Goal: Task Accomplishment & Management: Manage account settings

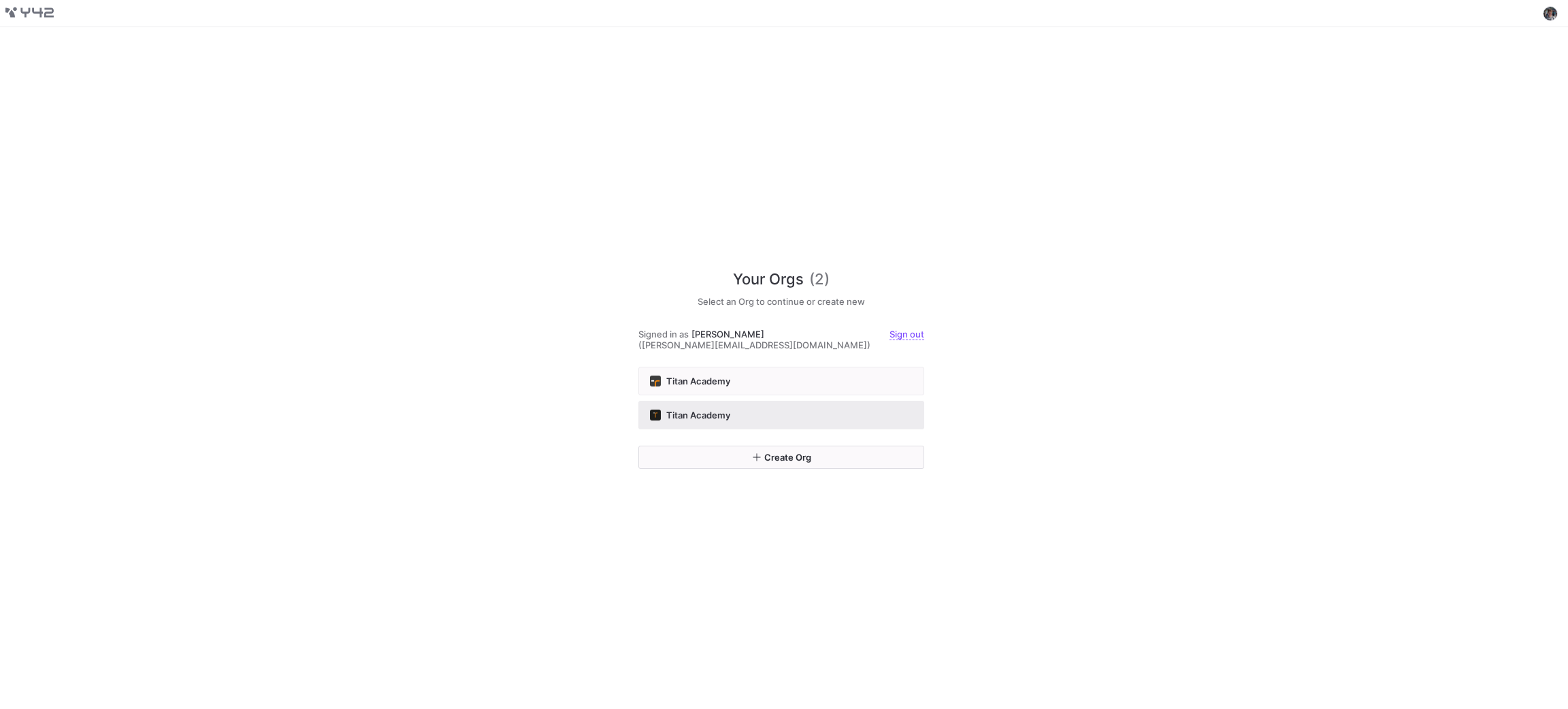
click at [801, 410] on div "Titan Academy" at bounding box center [781, 415] width 262 height 11
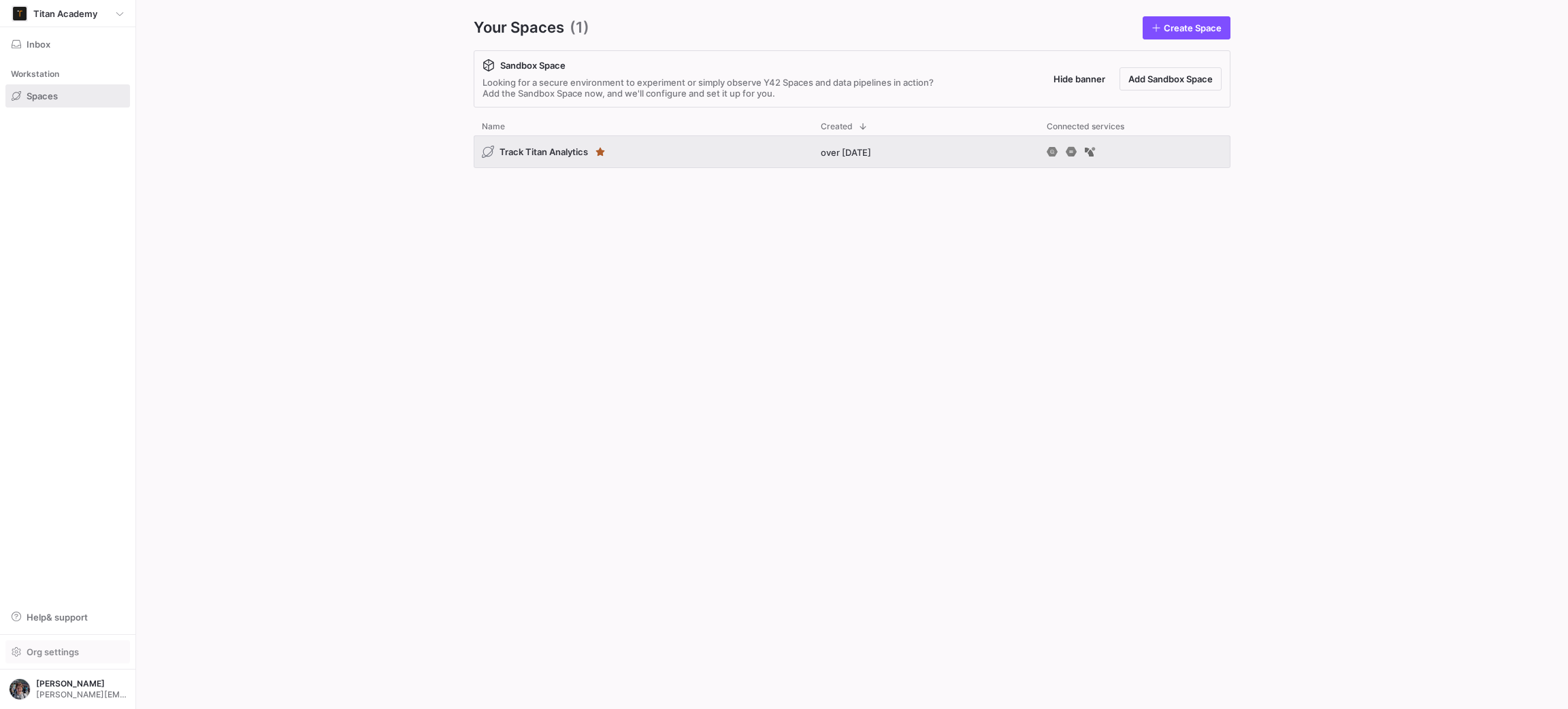
click at [64, 654] on span "Org settings" at bounding box center [53, 652] width 53 height 11
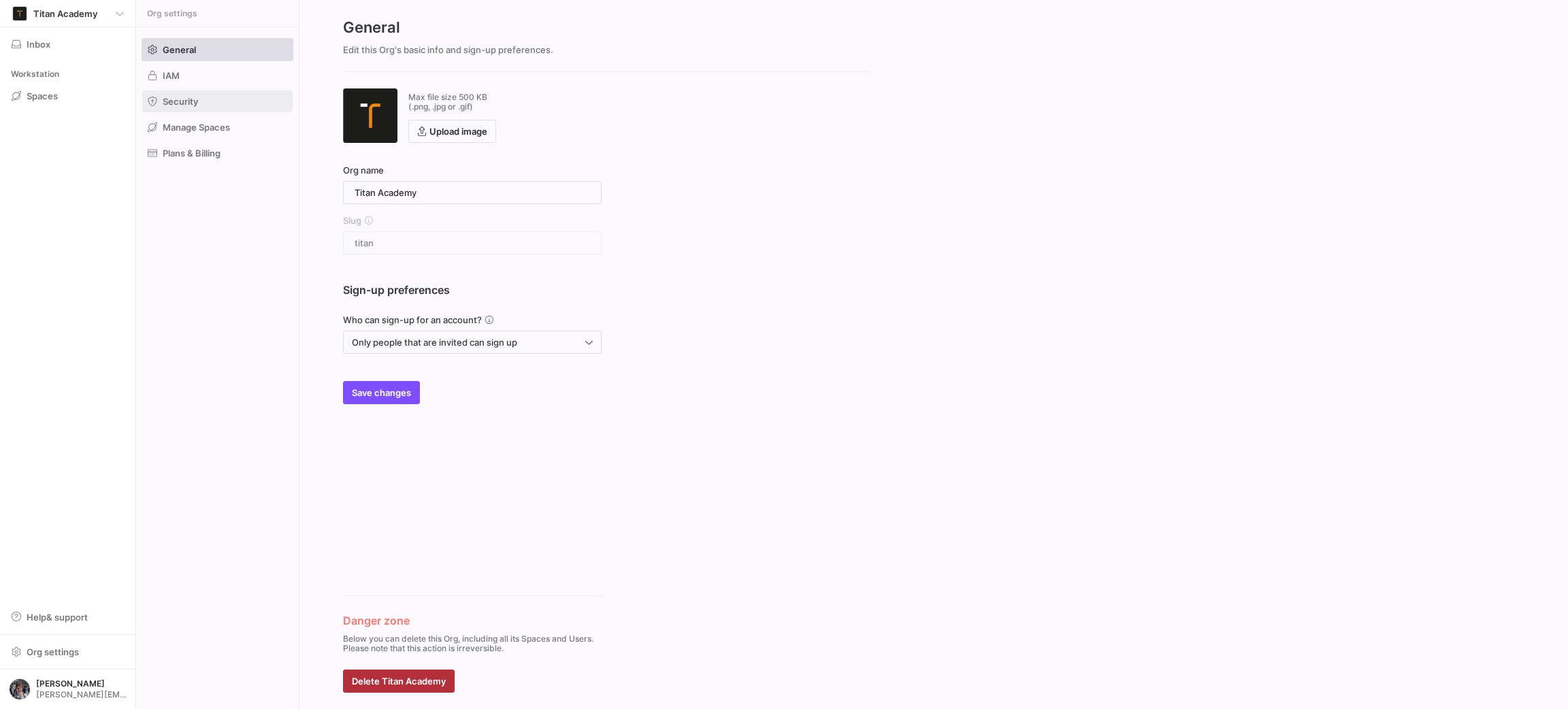
click at [204, 101] on span at bounding box center [217, 101] width 150 height 22
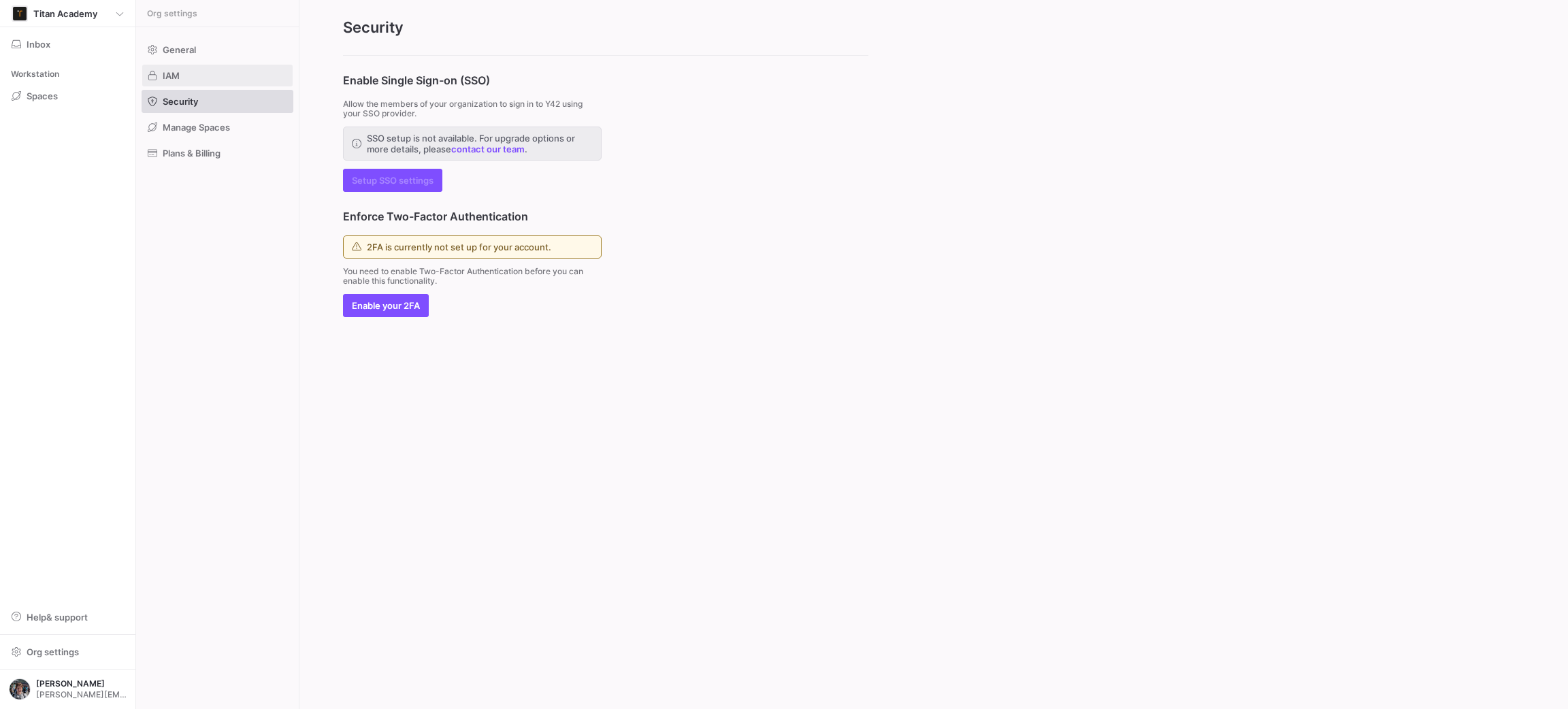
click at [209, 77] on span at bounding box center [217, 75] width 150 height 22
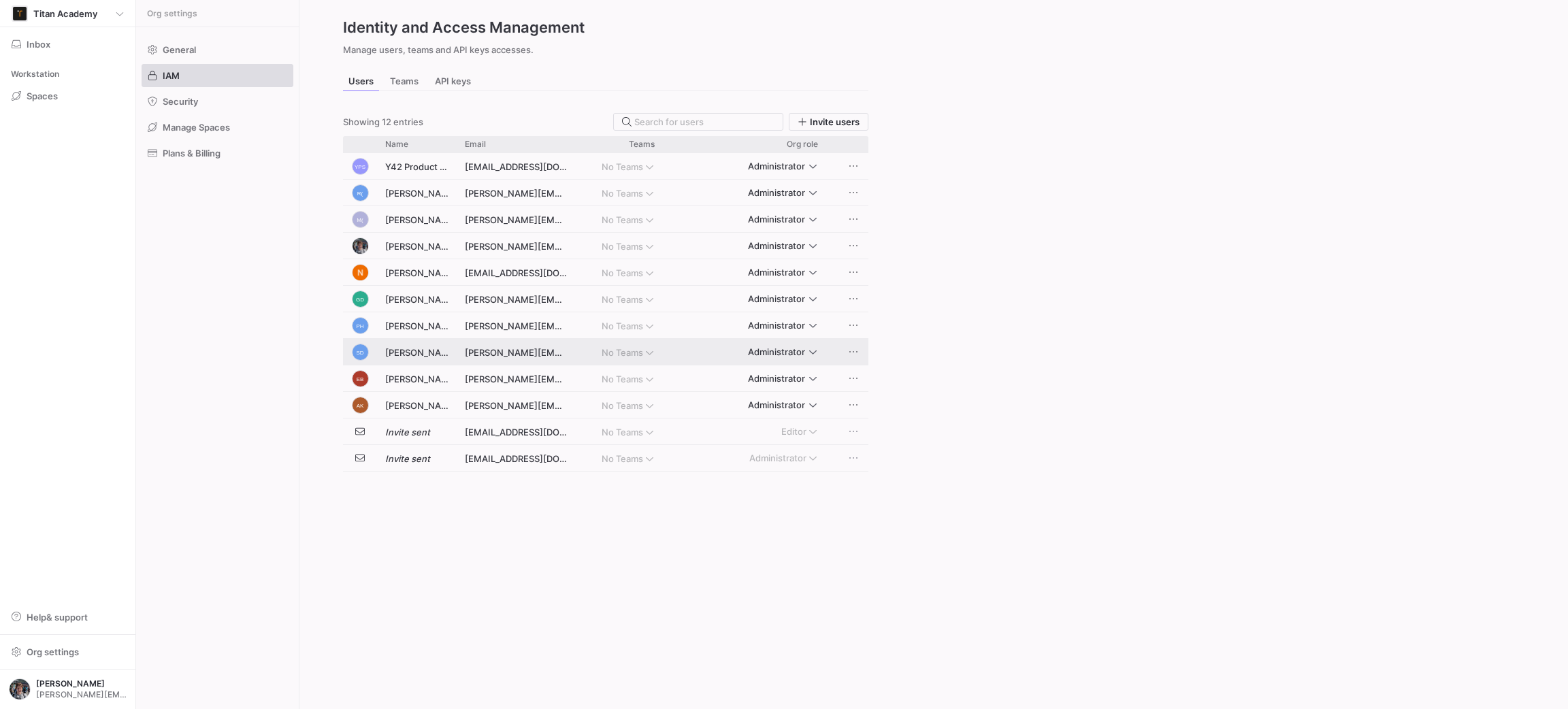
click at [420, 348] on div "[PERSON_NAME]" at bounding box center [417, 351] width 80 height 25
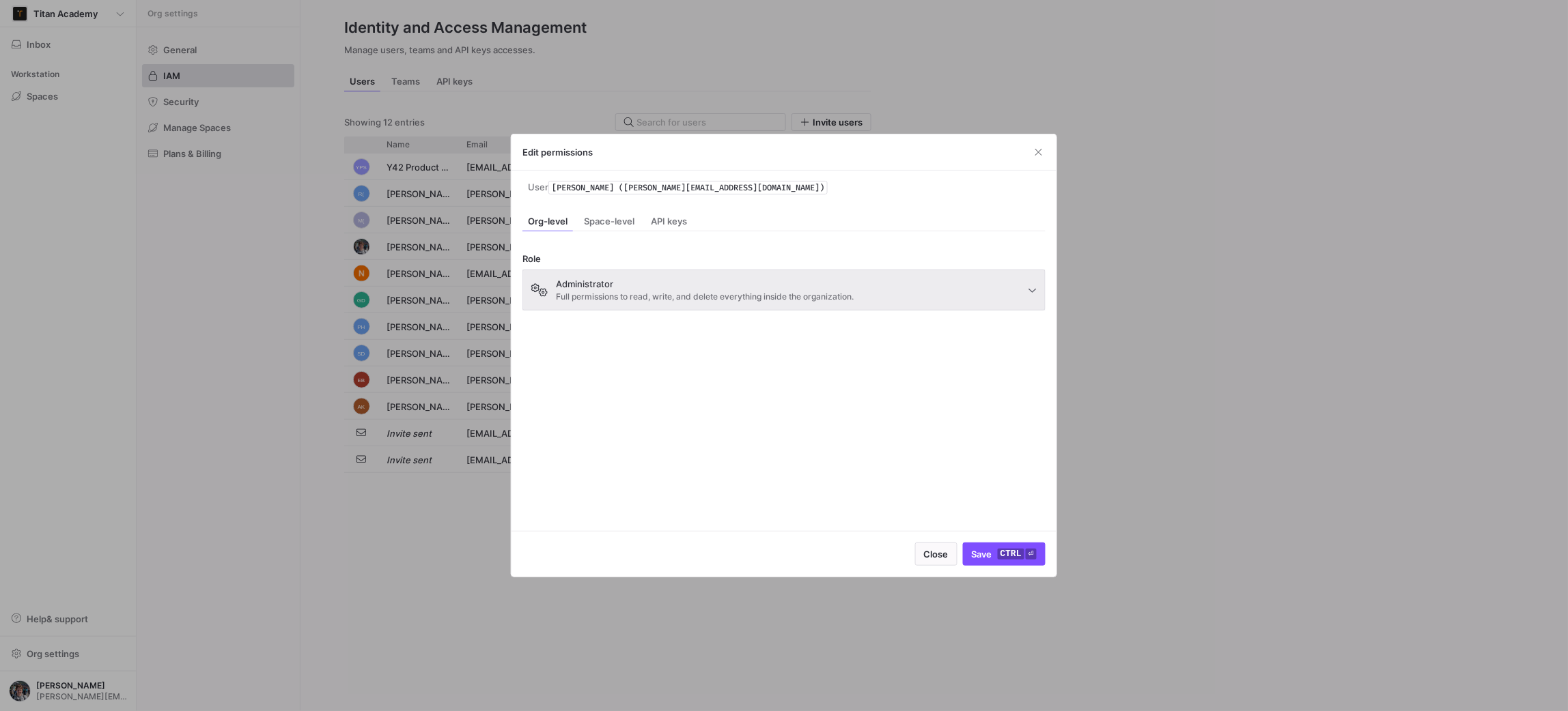
click at [422, 349] on div at bounding box center [784, 356] width 1568 height 711
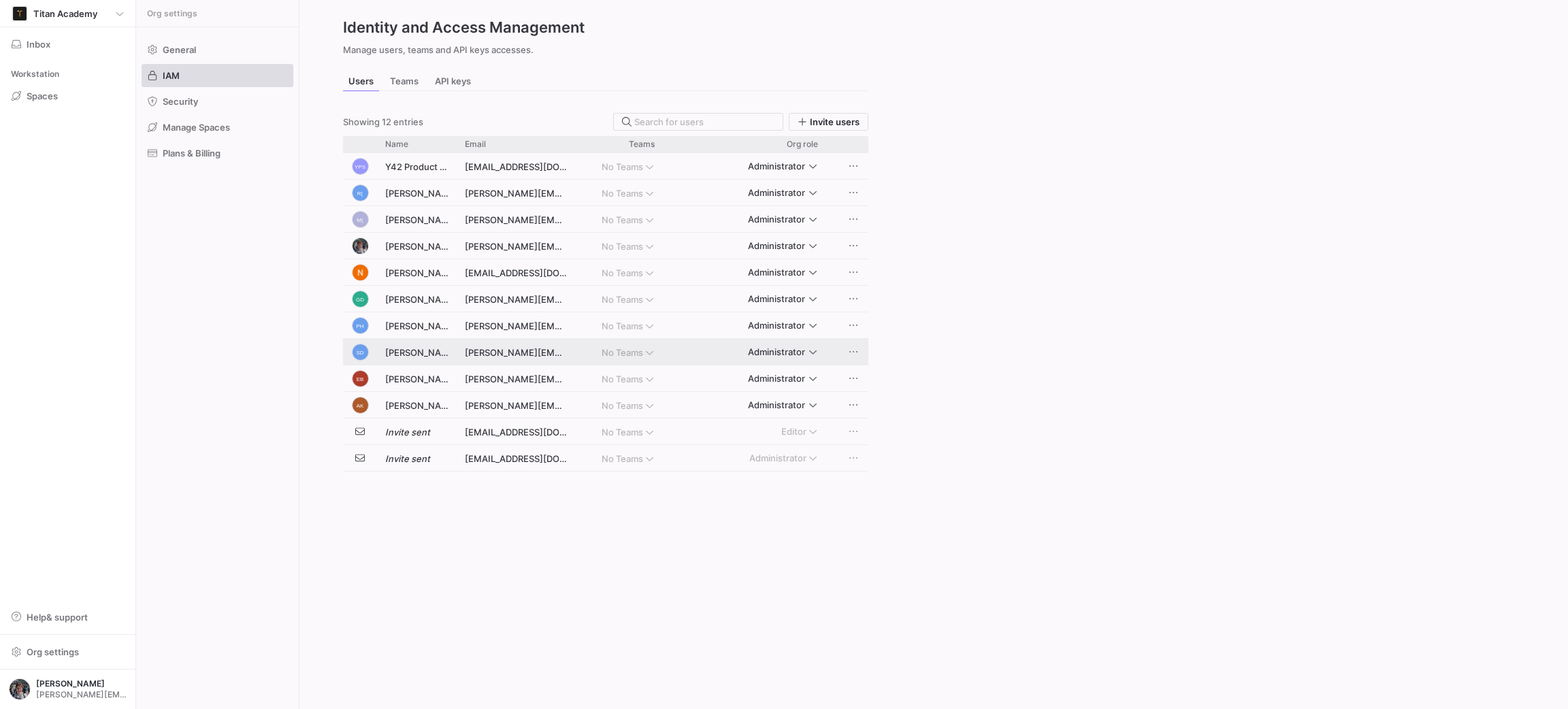
click at [854, 350] on span "Press SPACE to deselect this row." at bounding box center [854, 352] width 14 height 14
click at [957, 268] on div at bounding box center [784, 354] width 1568 height 709
click at [790, 348] on span "Administrator" at bounding box center [776, 352] width 57 height 11
click at [821, 345] on div at bounding box center [784, 354] width 1568 height 709
click at [854, 347] on span "Press SPACE to deselect this row." at bounding box center [854, 352] width 14 height 14
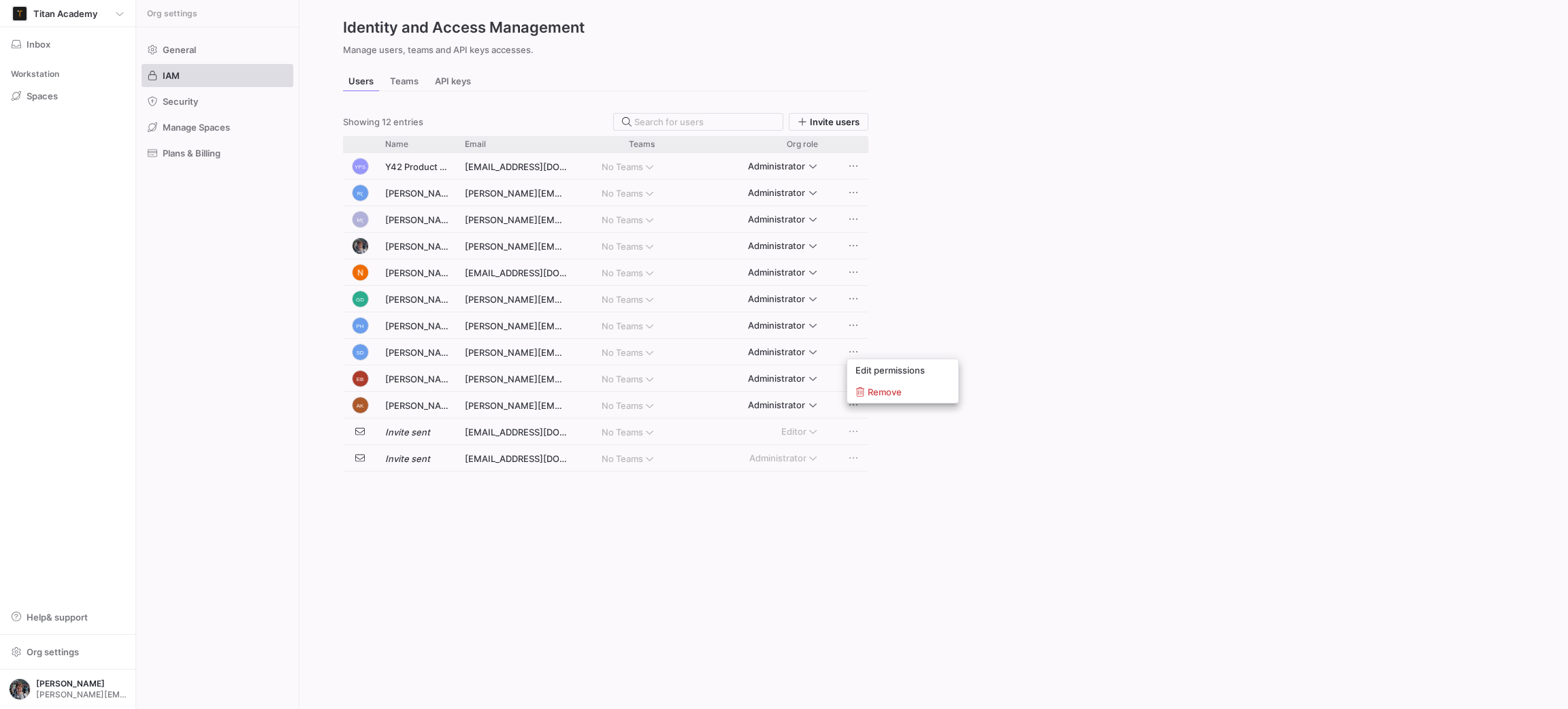
click at [611, 354] on div at bounding box center [784, 354] width 1568 height 709
click at [611, 354] on mat-form-field "No Teams" at bounding box center [622, 352] width 77 height 22
click at [848, 355] on span "Press SPACE to deselect this row." at bounding box center [854, 352] width 14 height 14
click at [869, 370] on span "Edit permissions" at bounding box center [890, 370] width 69 height 11
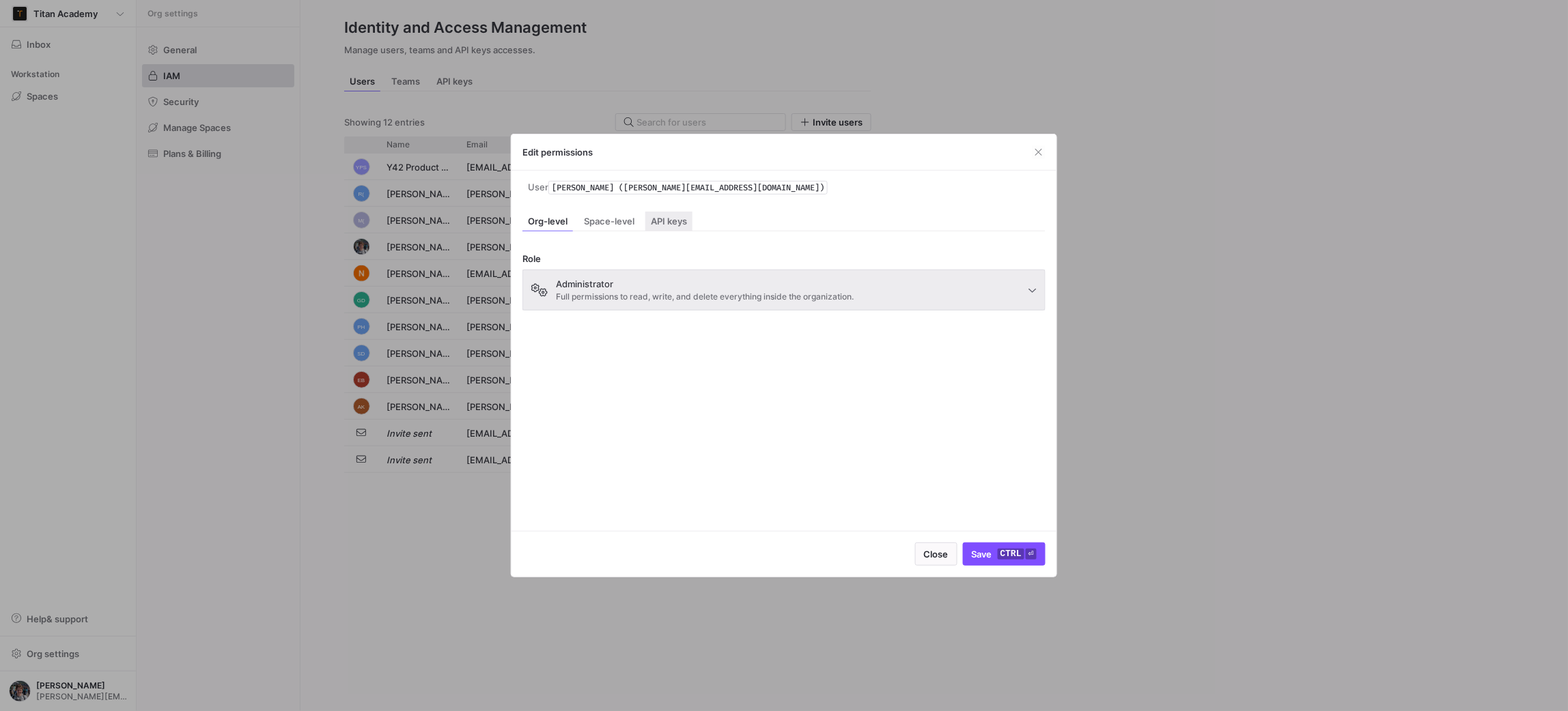
click at [691, 224] on div "API keys" at bounding box center [669, 221] width 48 height 19
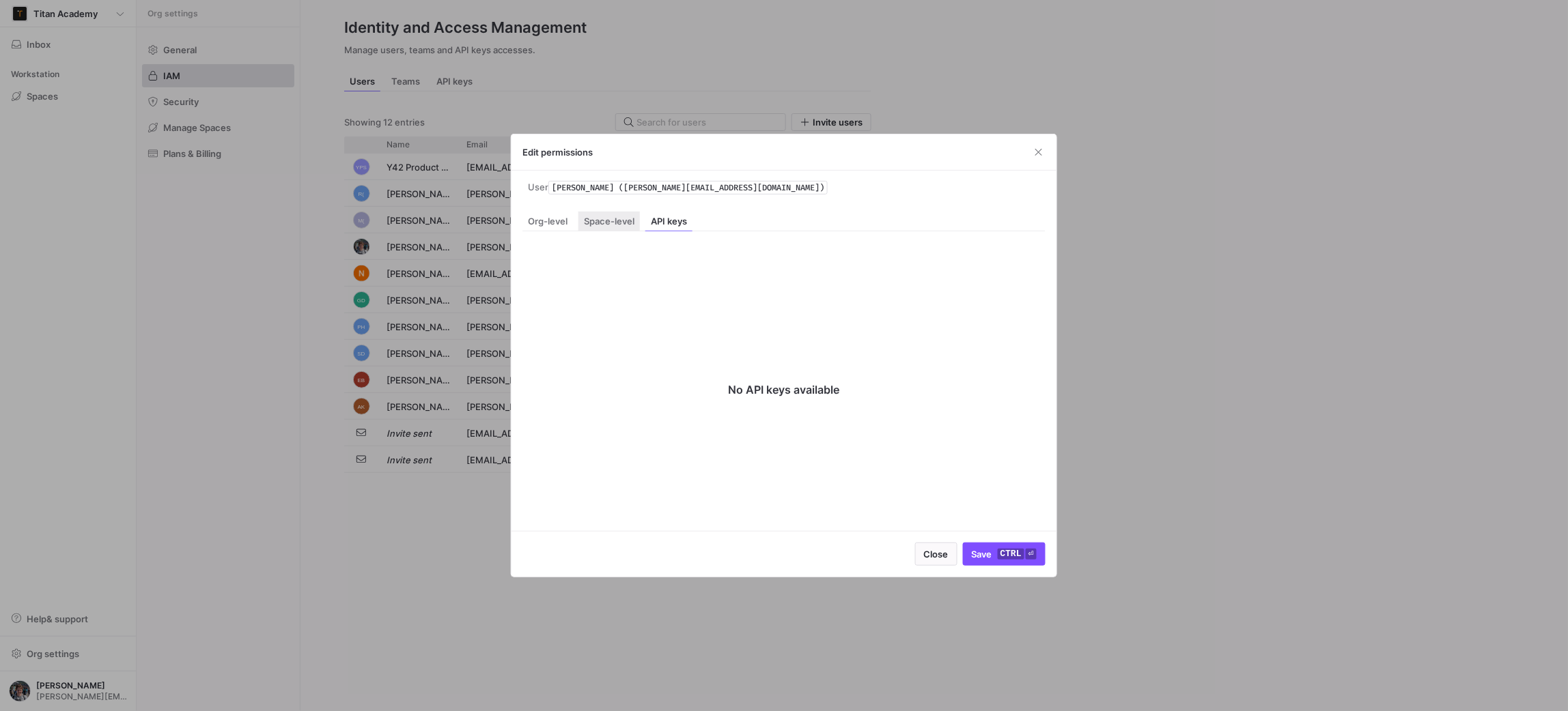
click at [633, 220] on span "Space-level" at bounding box center [608, 222] width 50 height 9
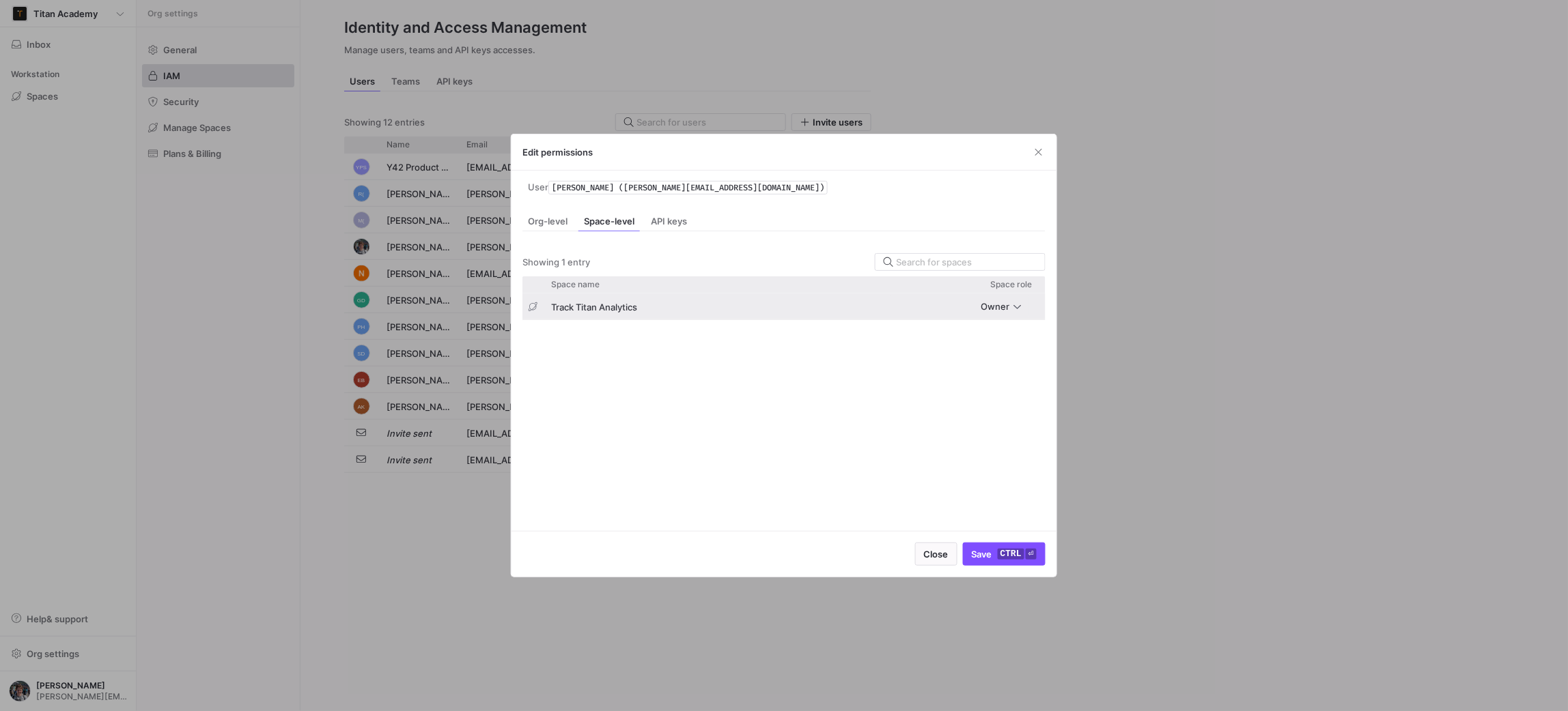
click at [1021, 298] on div "Owner" at bounding box center [960, 306] width 139 height 22
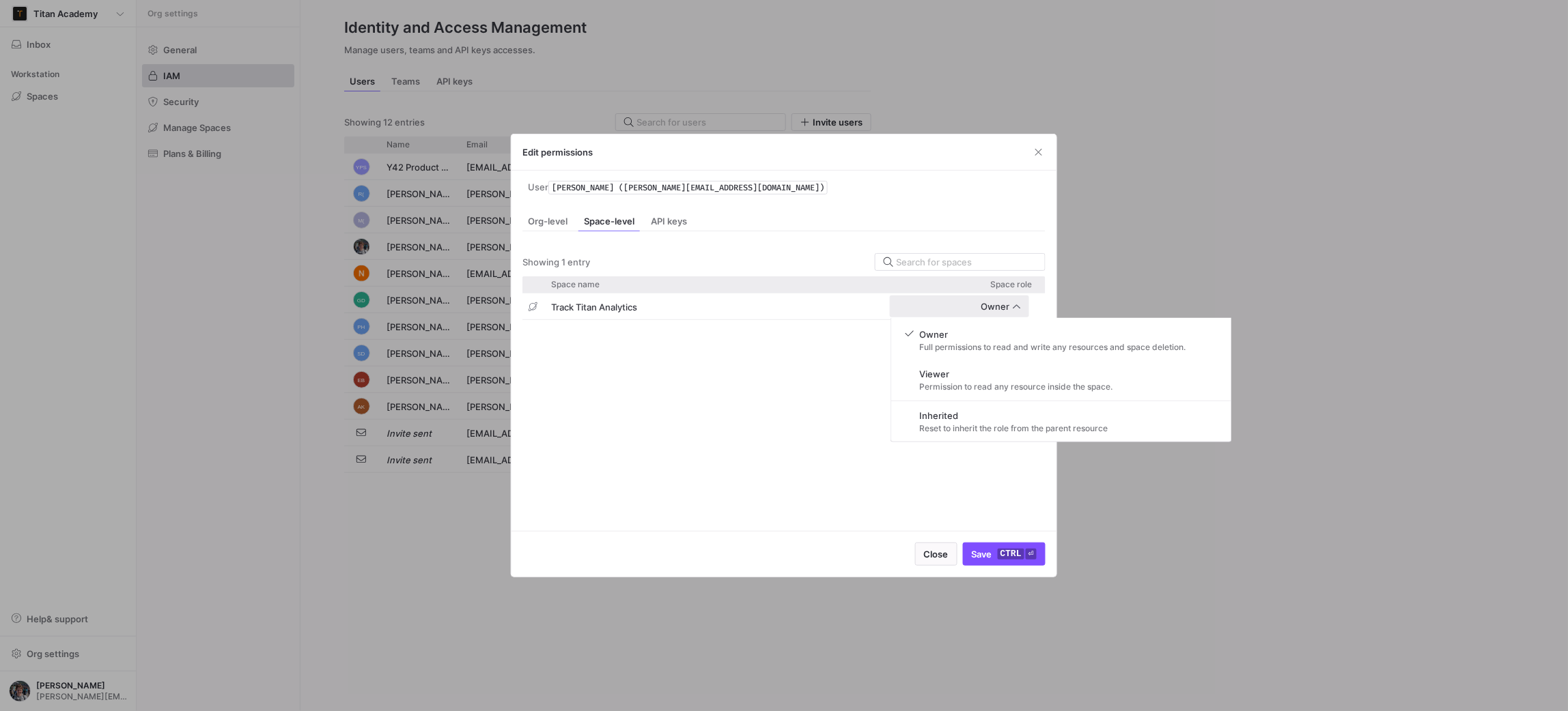
click at [1036, 162] on div at bounding box center [784, 356] width 1568 height 711
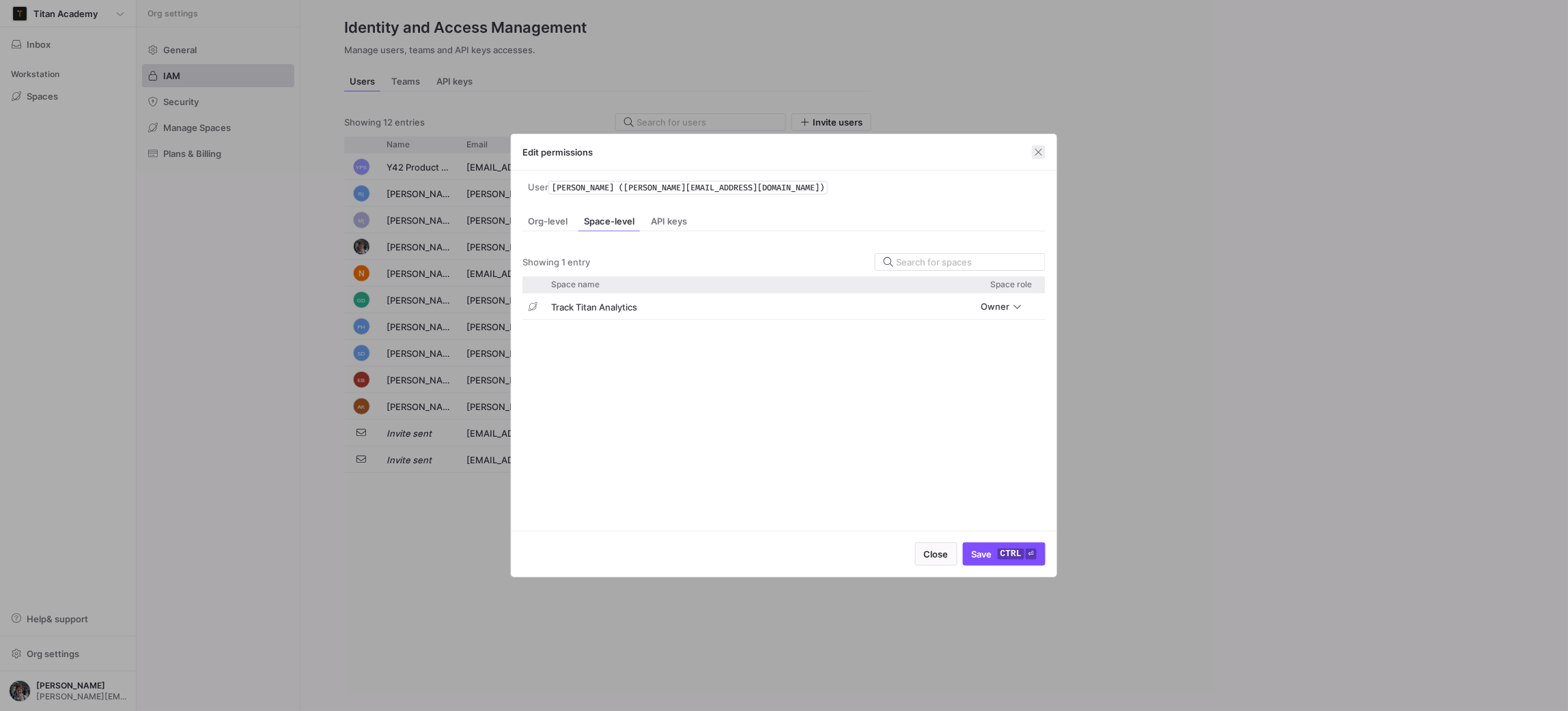
click at [1038, 154] on span "button" at bounding box center [1039, 152] width 14 height 14
